Goal: Task Accomplishment & Management: Complete application form

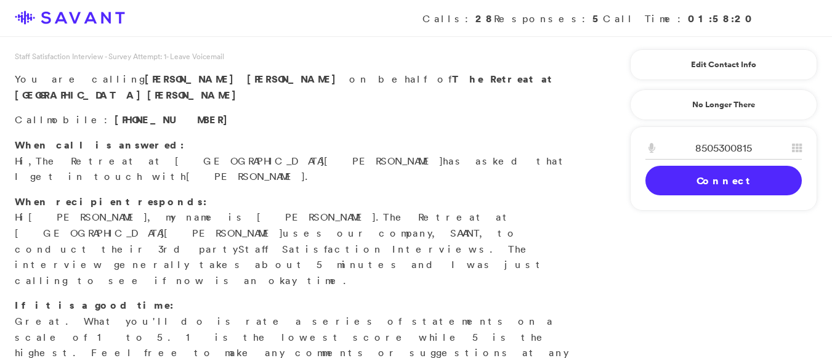
click at [697, 182] on link "Connect" at bounding box center [723, 181] width 156 height 30
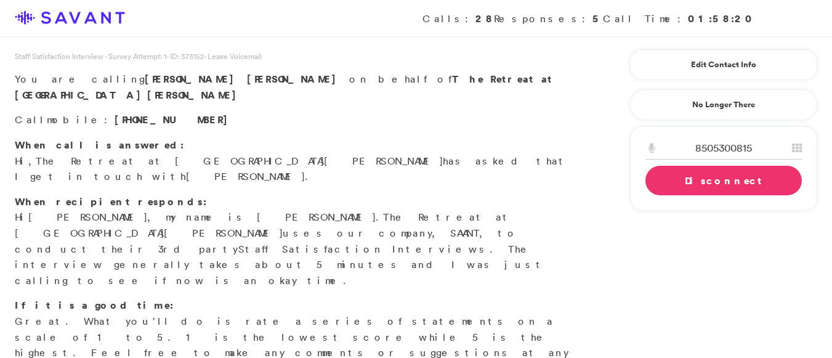
click at [698, 190] on link "Disconnect" at bounding box center [723, 181] width 156 height 30
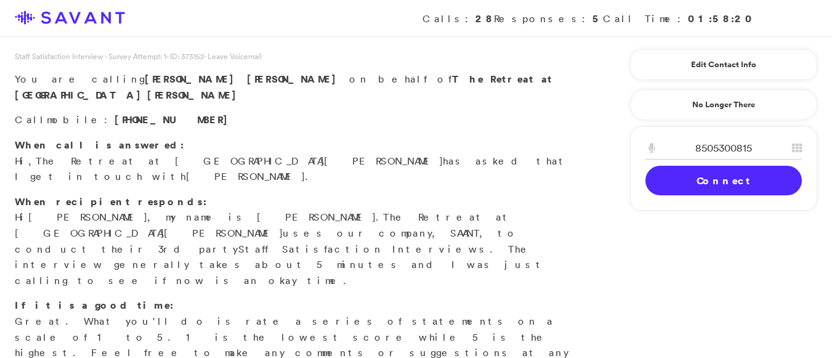
drag, startPoint x: 698, startPoint y: 190, endPoint x: 700, endPoint y: 203, distance: 13.7
click at [700, 203] on div "8505300815 1 2 A B C 3 D E F 4 G H I 5 J K L 6 M N O 7 P Q R S 8 T U V 9 W X Y …" at bounding box center [723, 168] width 187 height 84
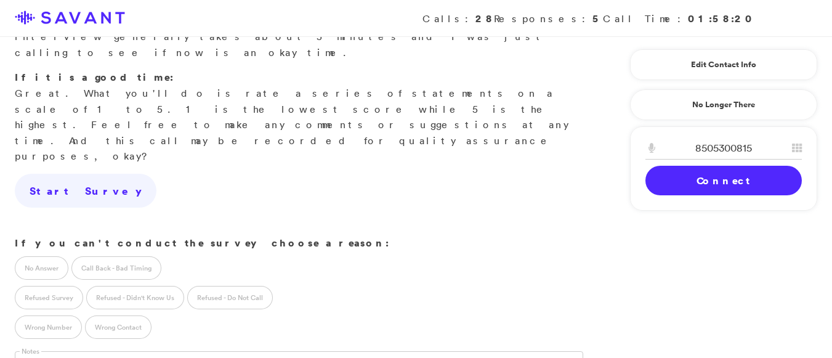
scroll to position [233, 0]
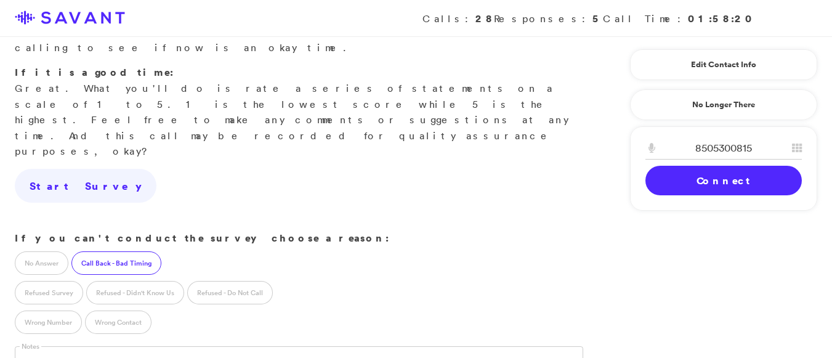
click at [112, 251] on label "Call Back - Bad Timing" at bounding box center [116, 262] width 90 height 23
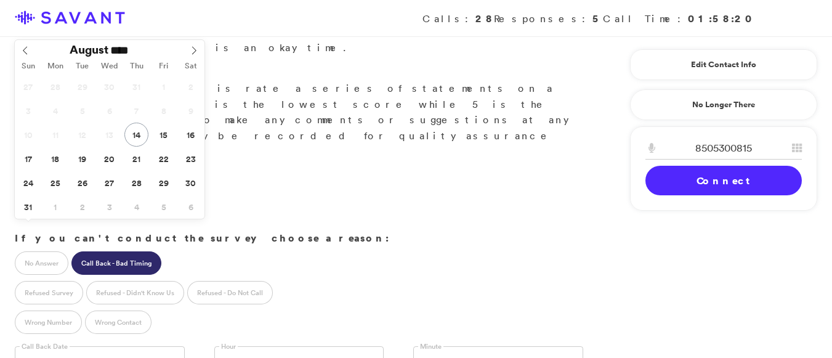
click at [82, 346] on input "text" at bounding box center [100, 357] width 170 height 23
type input "**********"
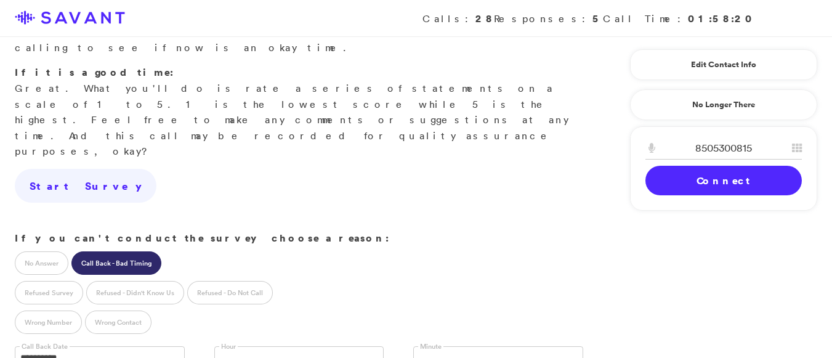
click at [255, 346] on link at bounding box center [299, 357] width 170 height 23
click at [473, 346] on link at bounding box center [498, 357] width 170 height 23
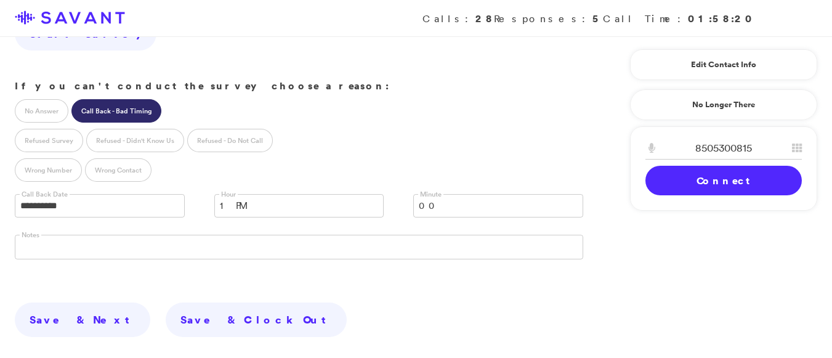
scroll to position [393, 0]
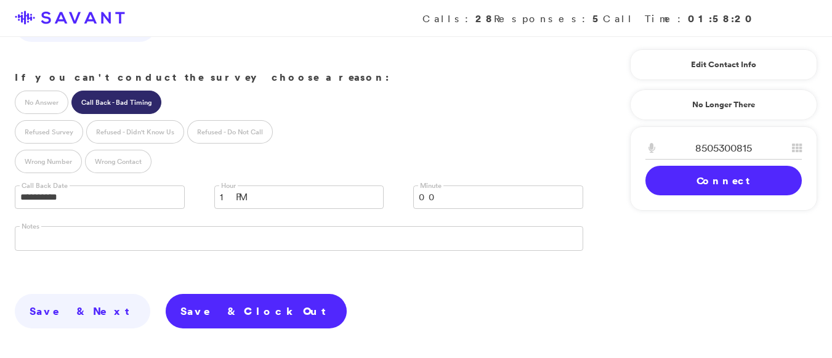
click at [166, 294] on link "Save & Clock Out" at bounding box center [256, 311] width 181 height 34
